Goal: Navigation & Orientation: Understand site structure

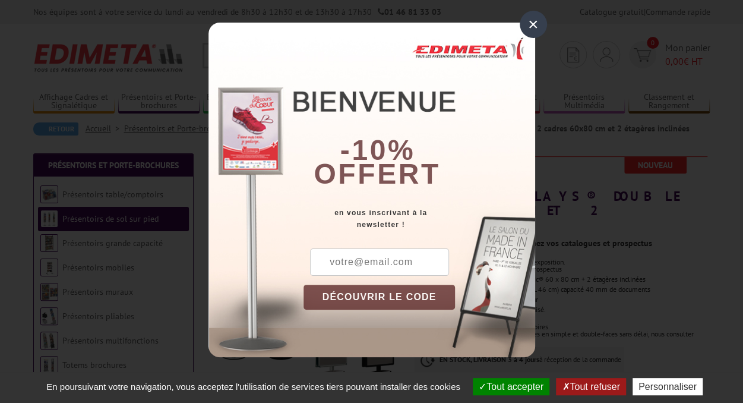
click at [527, 19] on div "×" at bounding box center [533, 24] width 27 height 27
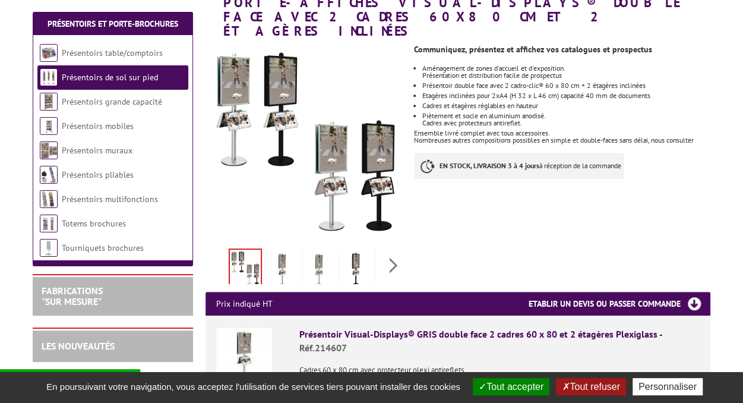
scroll to position [194, 0]
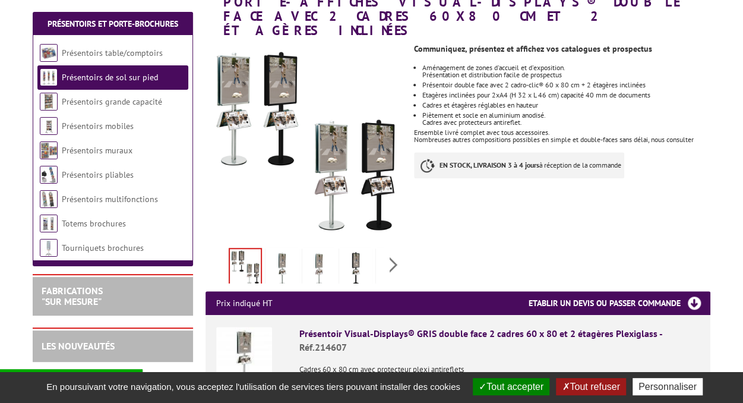
click at [107, 219] on link "Totems brochures" at bounding box center [94, 223] width 64 height 11
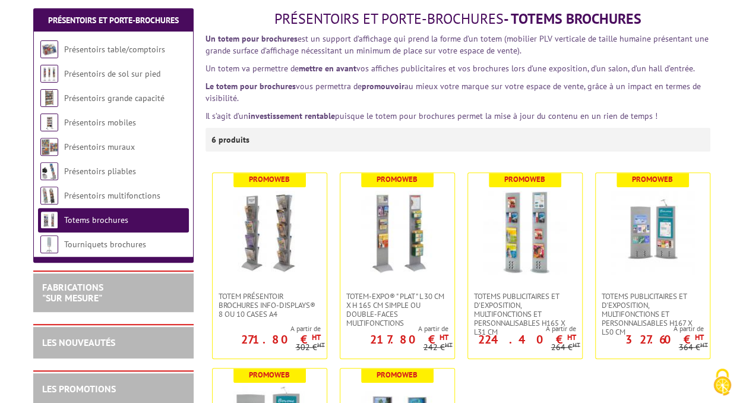
scroll to position [146, 0]
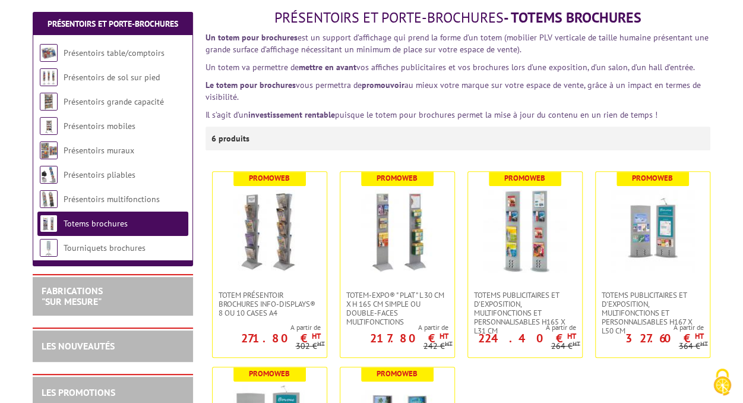
click at [90, 183] on li "Présentoirs pliables" at bounding box center [112, 175] width 151 height 24
click at [100, 150] on link "Présentoirs muraux" at bounding box center [99, 150] width 71 height 11
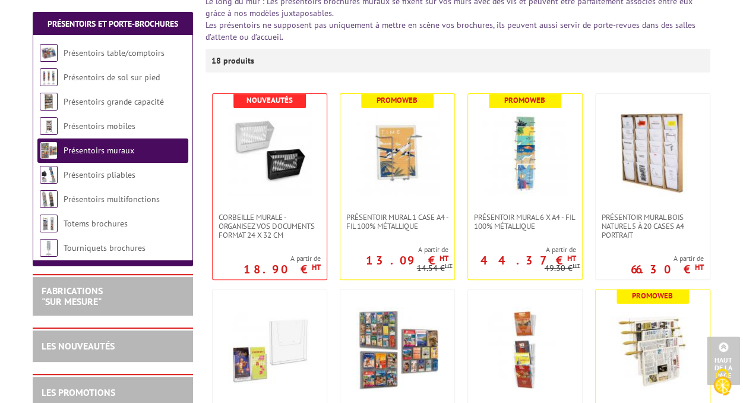
scroll to position [167, 0]
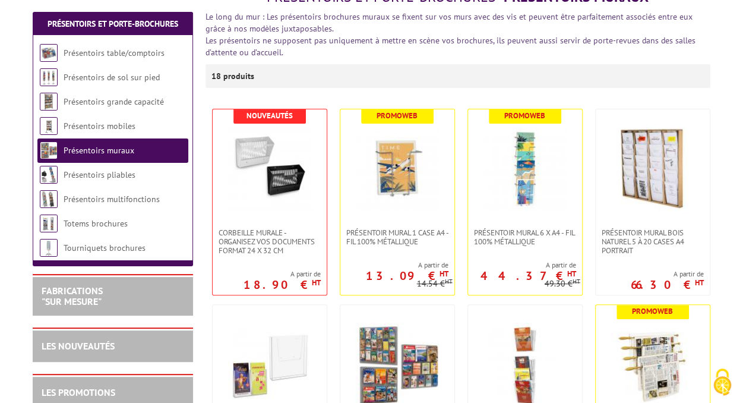
click at [91, 245] on link "Tourniquets brochures" at bounding box center [105, 247] width 82 height 11
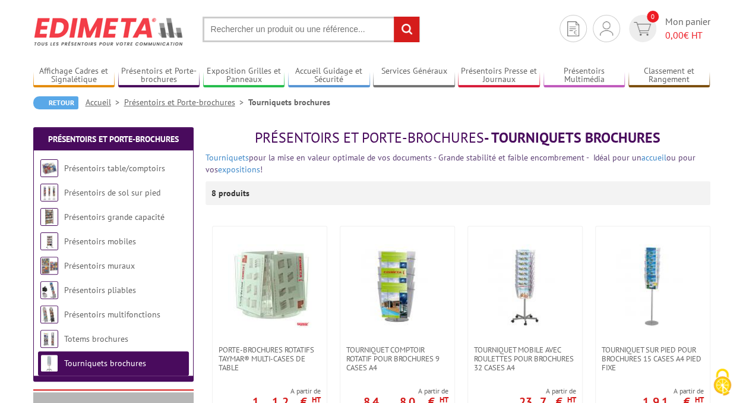
scroll to position [27, 0]
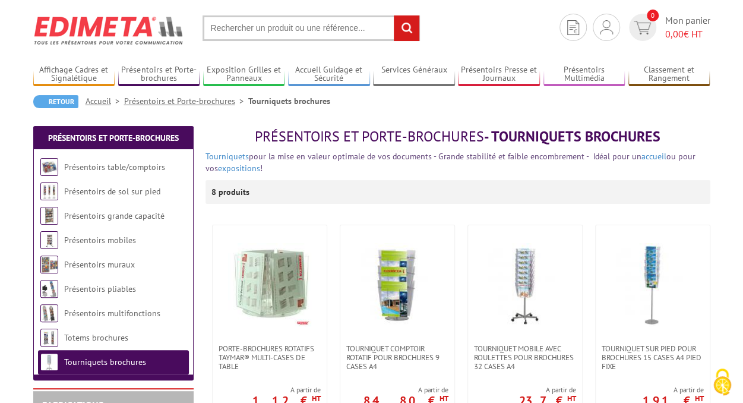
click at [112, 216] on link "Présentoirs grande capacité" at bounding box center [114, 215] width 100 height 11
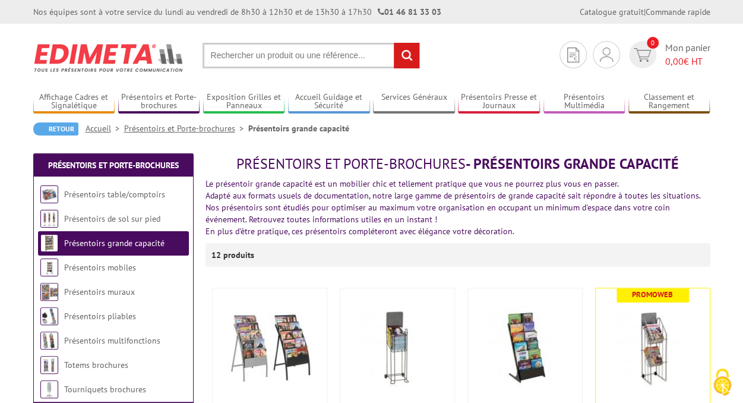
click at [106, 220] on link "Présentoirs de sol sur pied" at bounding box center [112, 218] width 96 height 11
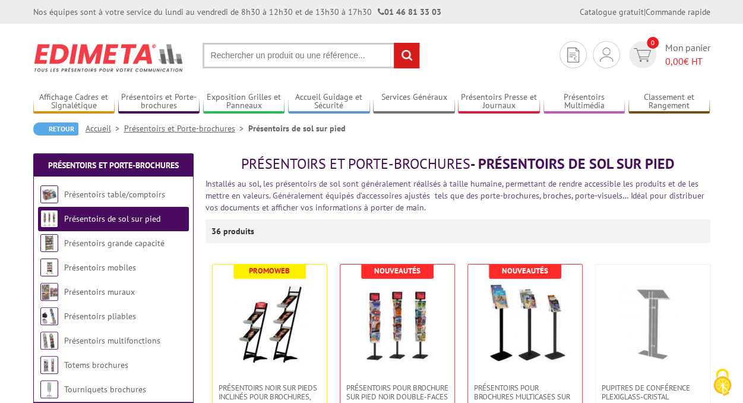
click at [109, 195] on link "Présentoirs table/comptoirs" at bounding box center [114, 194] width 101 height 11
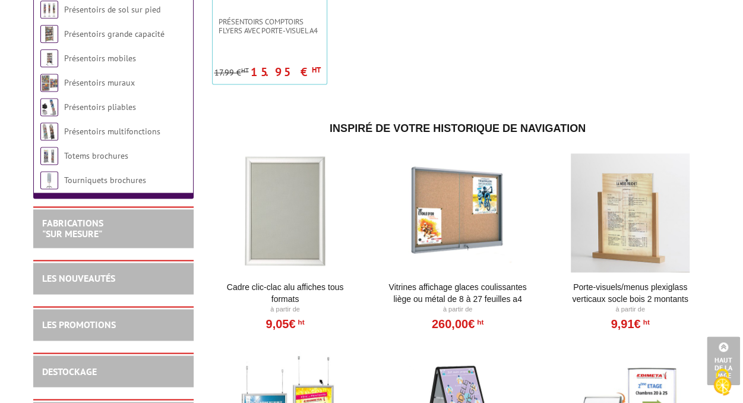
scroll to position [764, 0]
